Goal: Check status: Check status

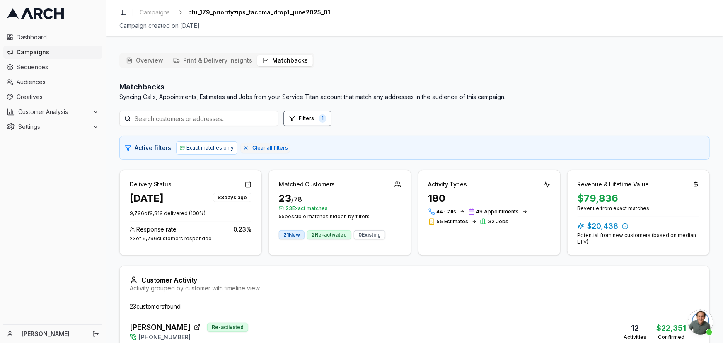
scroll to position [564, 0]
